Goal: Task Accomplishment & Management: Use online tool/utility

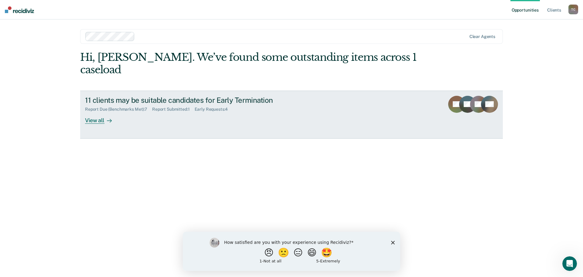
click at [90, 112] on div "View all" at bounding box center [102, 118] width 34 height 12
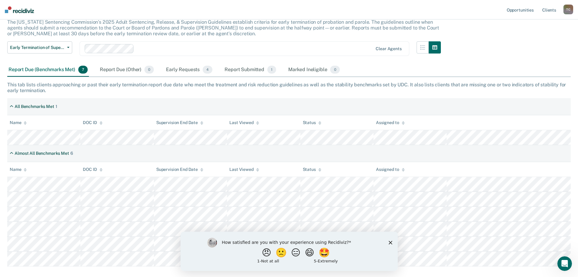
scroll to position [61, 0]
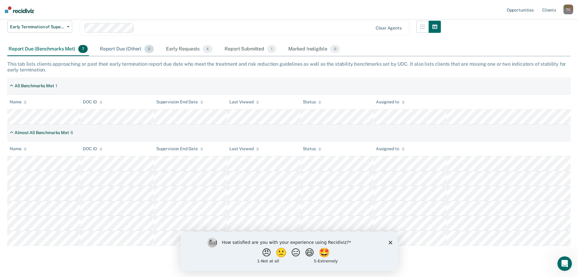
click at [120, 51] on div "Report Due (Other) 0" at bounding box center [127, 49] width 56 height 13
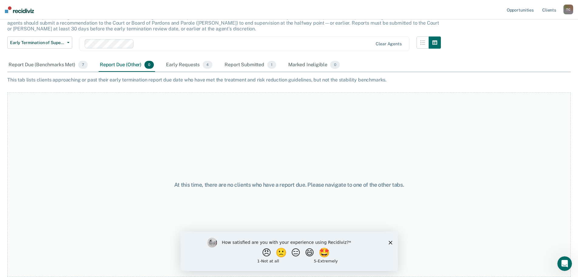
scroll to position [45, 0]
click at [197, 64] on div "Early Requests 4" at bounding box center [189, 64] width 49 height 13
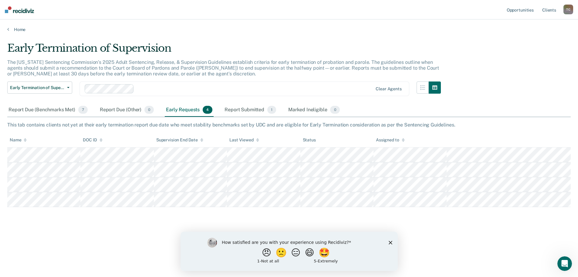
scroll to position [0, 0]
click at [245, 109] on div "Report Submitted 1" at bounding box center [250, 109] width 54 height 13
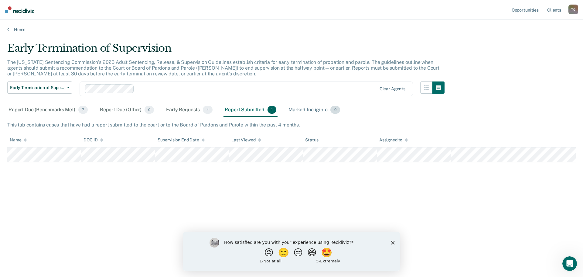
click at [305, 111] on div "Marked Ineligible 0" at bounding box center [314, 109] width 54 height 13
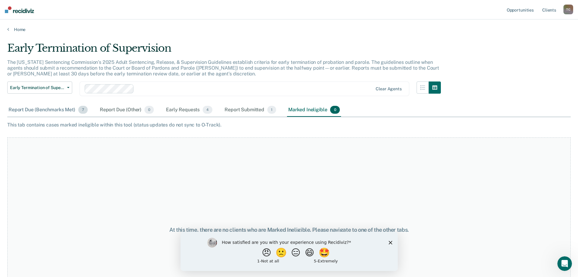
click at [39, 110] on div "Report Due (Benchmarks Met) 7" at bounding box center [48, 109] width 82 height 13
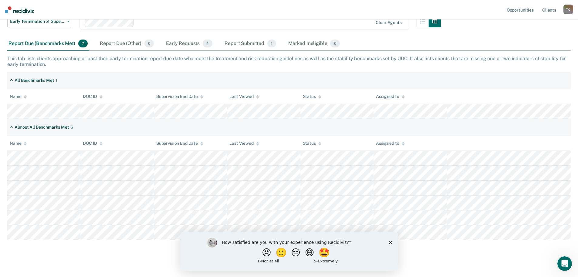
scroll to position [73, 0]
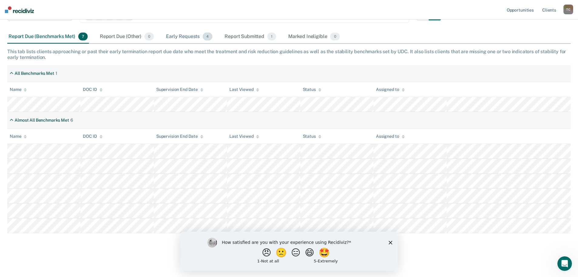
click at [191, 37] on div "Early Requests 4" at bounding box center [189, 36] width 49 height 13
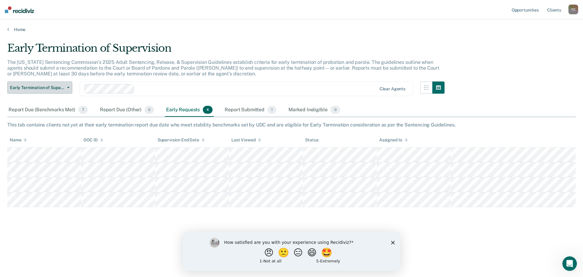
click at [27, 90] on span "Early Termination of Supervision" at bounding box center [37, 87] width 55 height 5
click at [37, 108] on div "Report Due (Benchmarks Met) 7" at bounding box center [48, 109] width 82 height 13
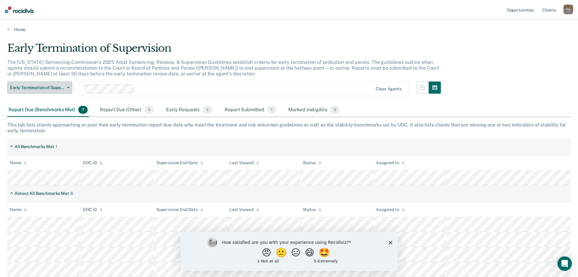
click at [69, 87] on icon "button" at bounding box center [68, 87] width 2 height 1
click at [69, 88] on icon "button" at bounding box center [68, 87] width 2 height 1
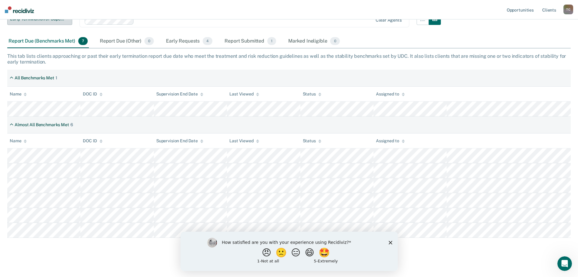
scroll to position [73, 0]
